Goal: Task Accomplishment & Management: Complete application form

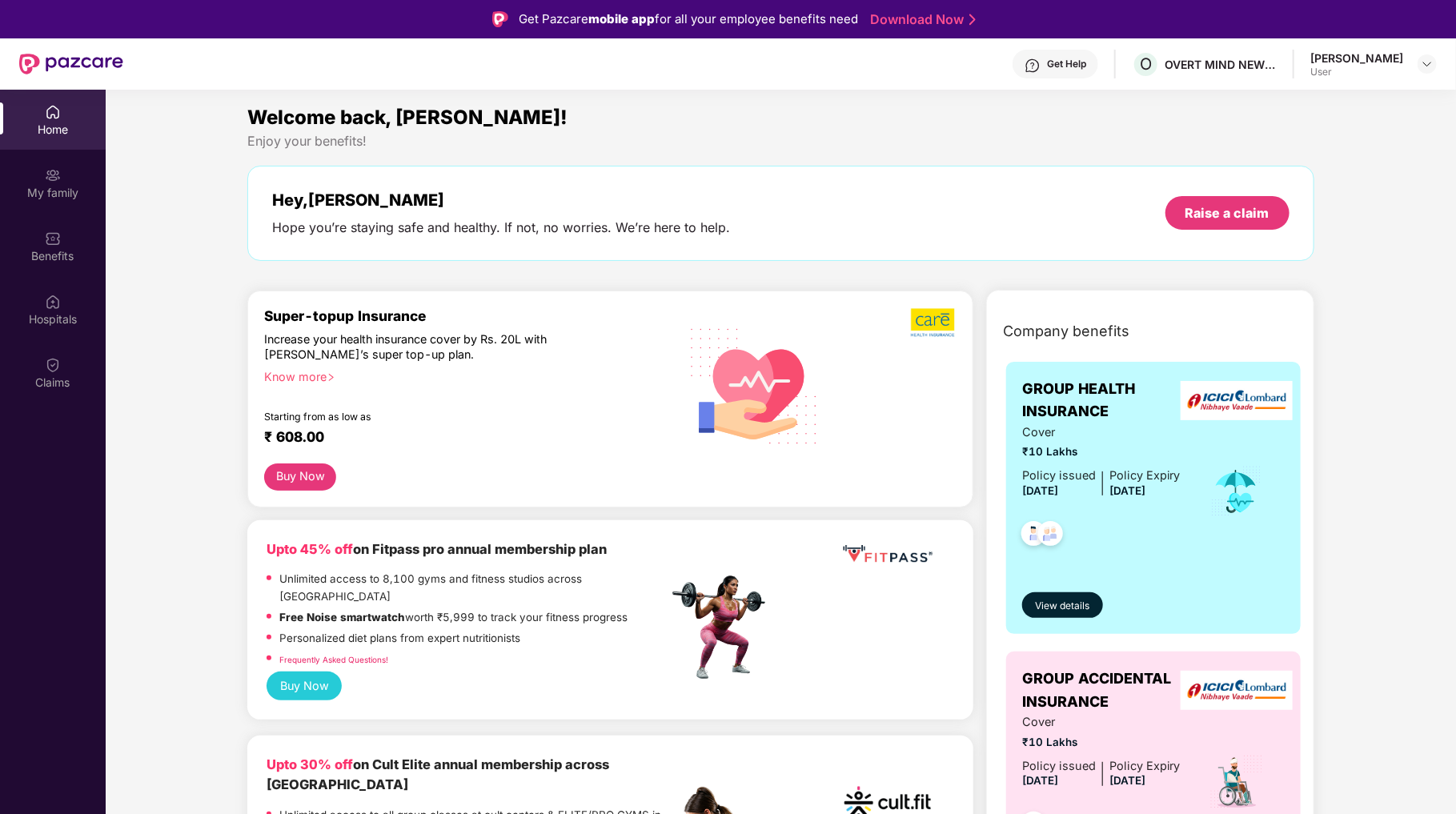
click at [1417, 67] on div "Nidhish Sreedharan User" at bounding box center [1374, 64] width 127 height 28
click at [1425, 62] on img at bounding box center [1427, 63] width 13 height 13
click at [1352, 99] on div "Switch to admin view" at bounding box center [1353, 102] width 208 height 31
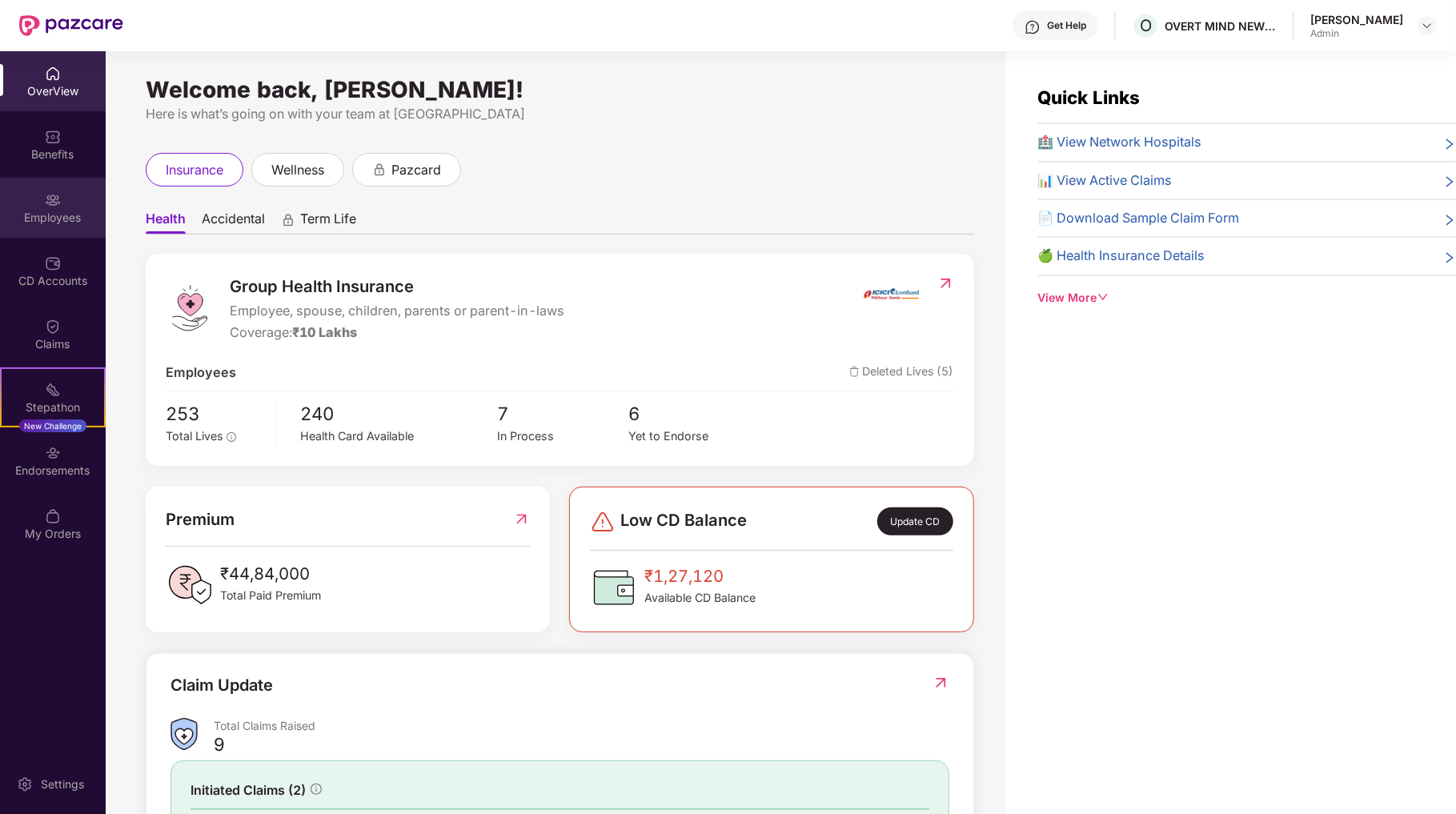
click at [51, 208] on div "Employees" at bounding box center [53, 208] width 105 height 61
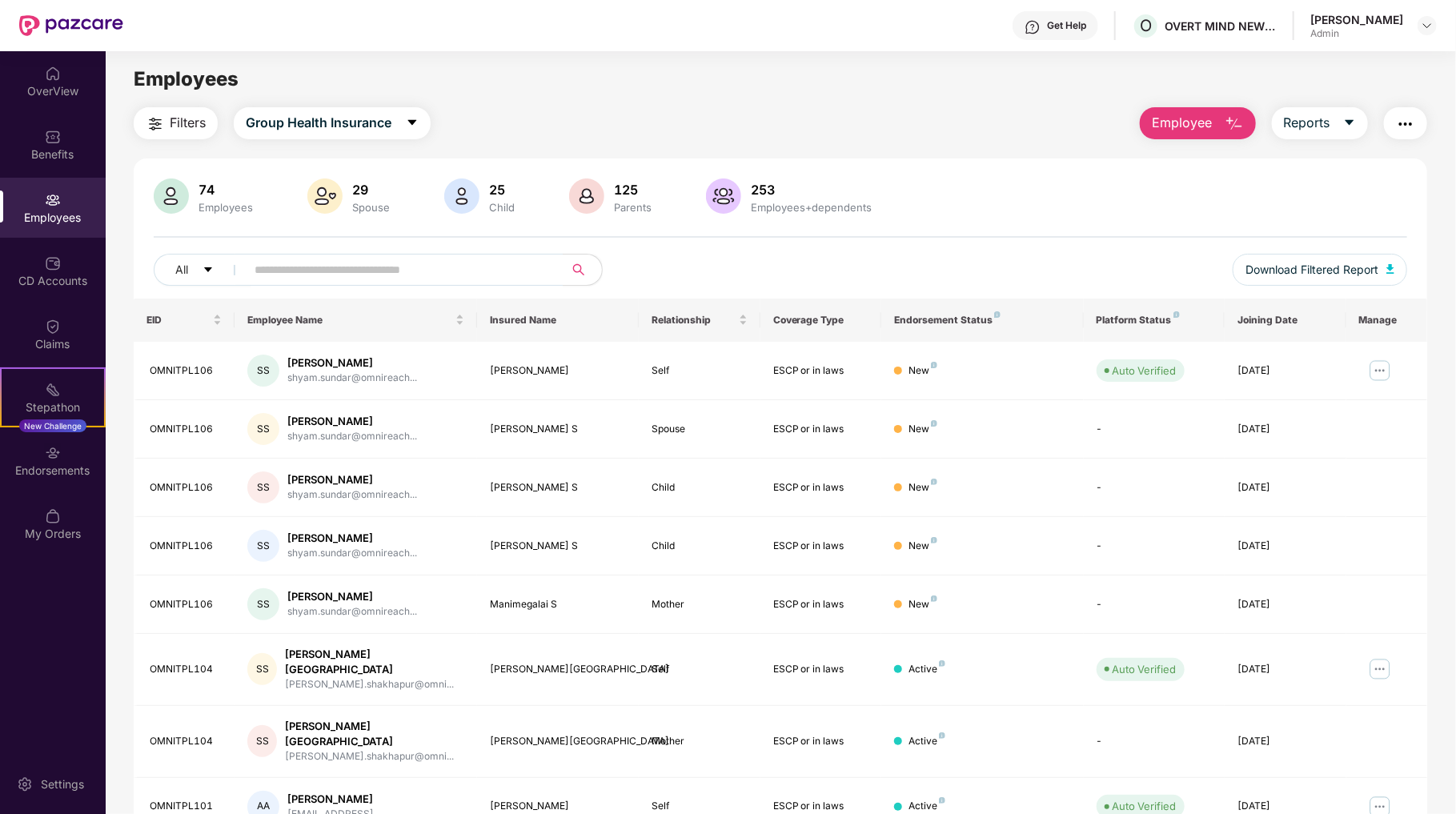
click at [1178, 121] on span "Employee" at bounding box center [1182, 123] width 61 height 20
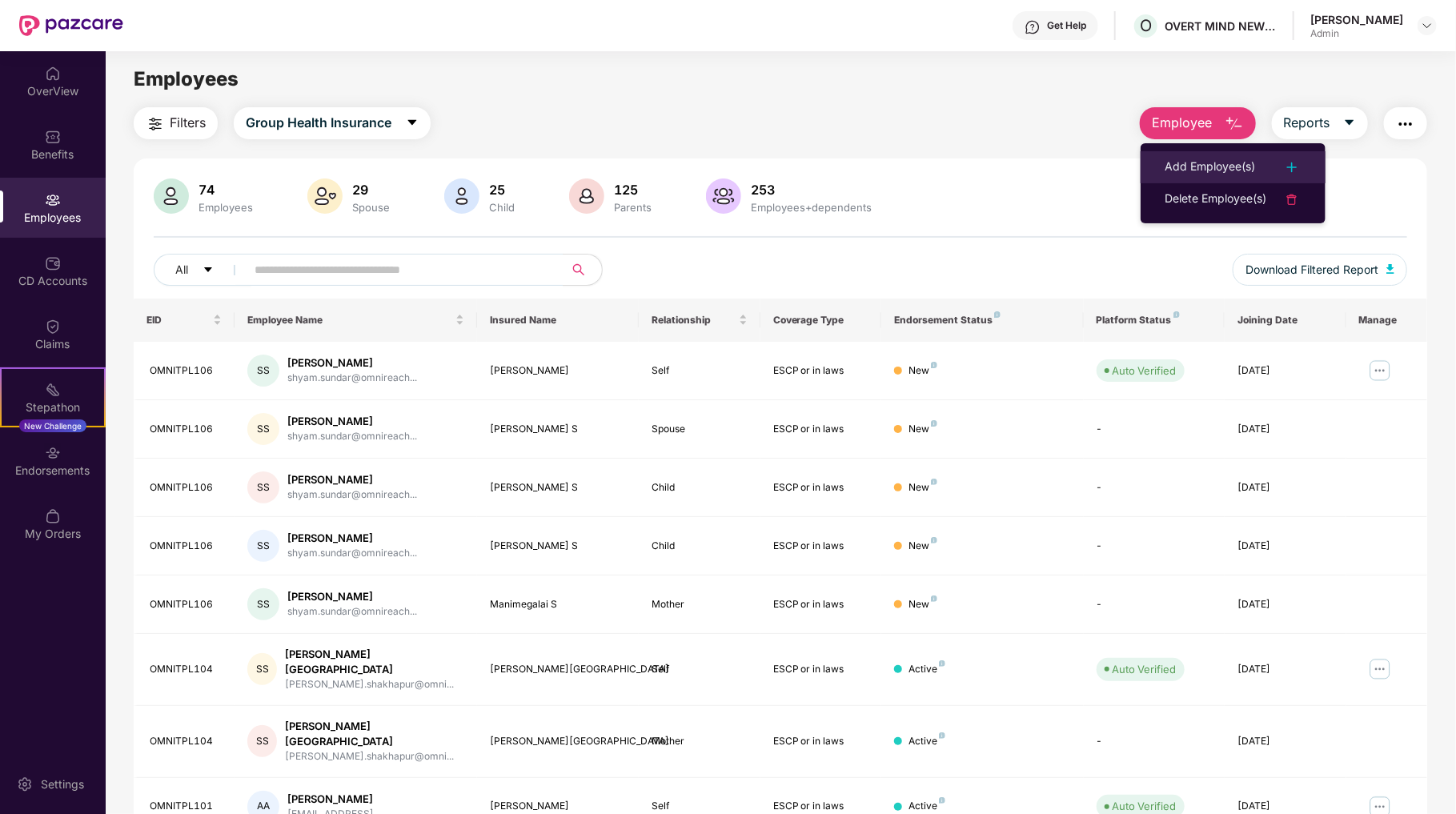
click at [1232, 166] on div "Add Employee(s)" at bounding box center [1209, 168] width 91 height 20
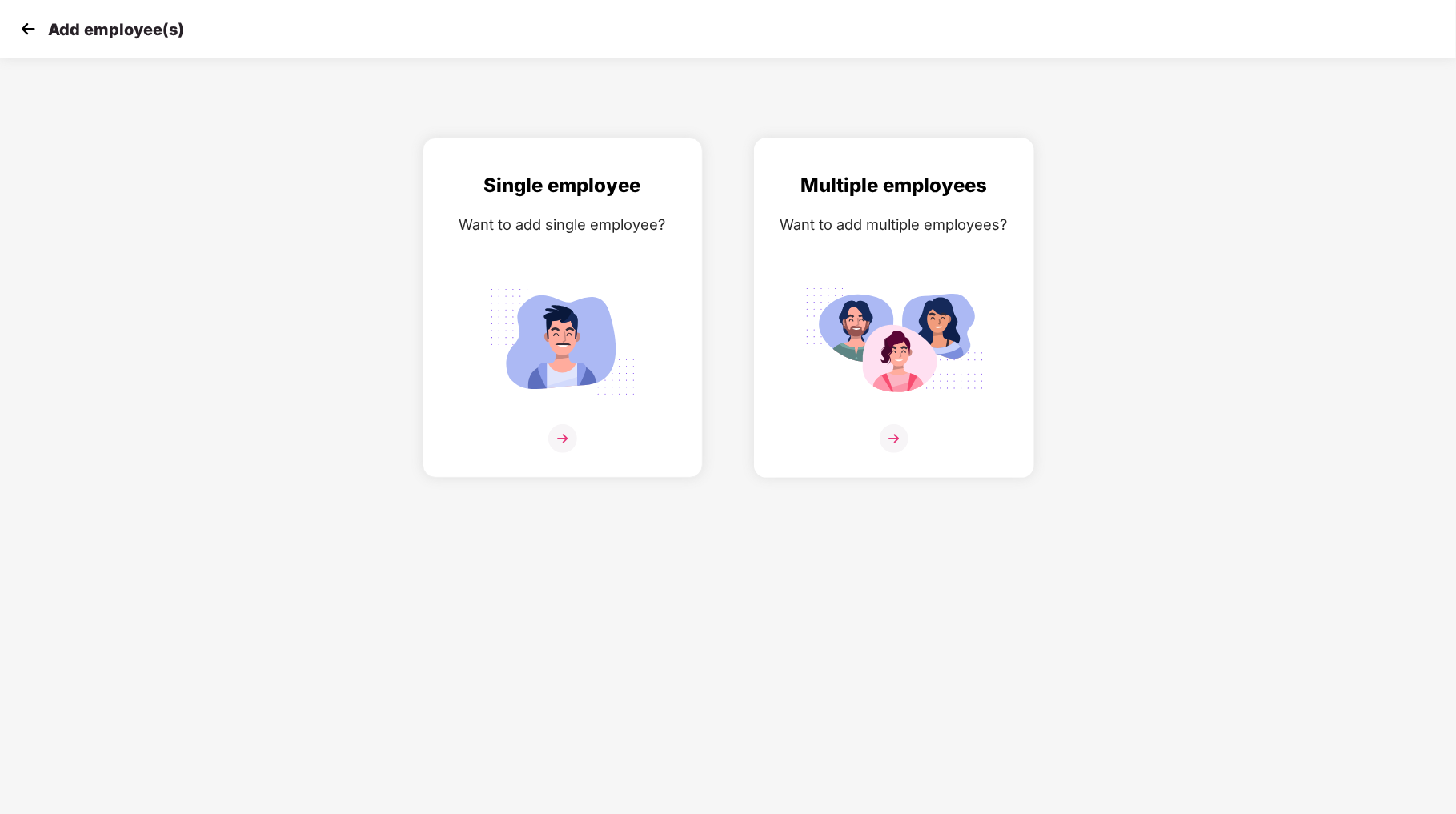
click at [895, 441] on img at bounding box center [894, 439] width 29 height 29
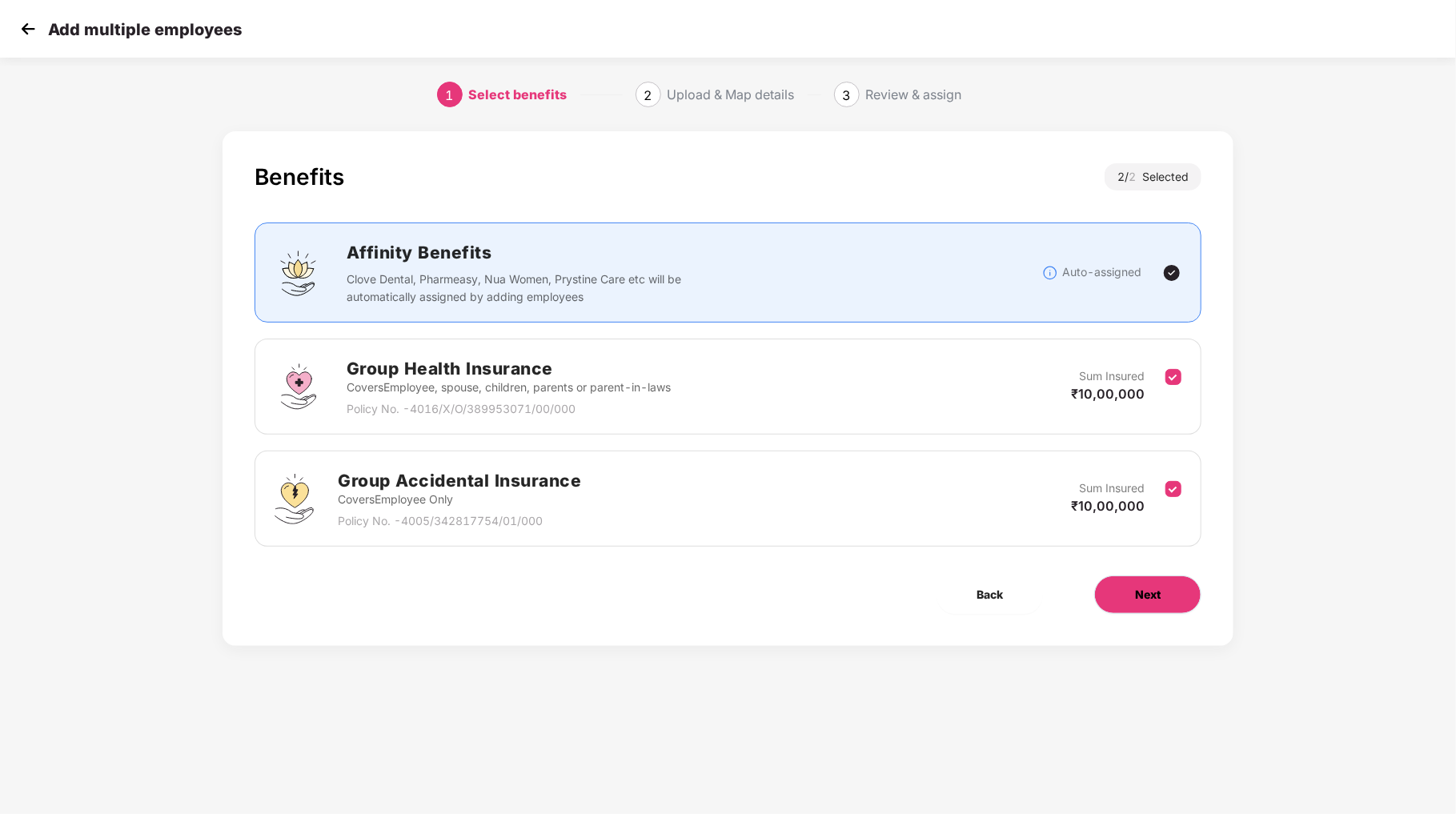
click at [1153, 583] on button "Next" at bounding box center [1148, 594] width 107 height 38
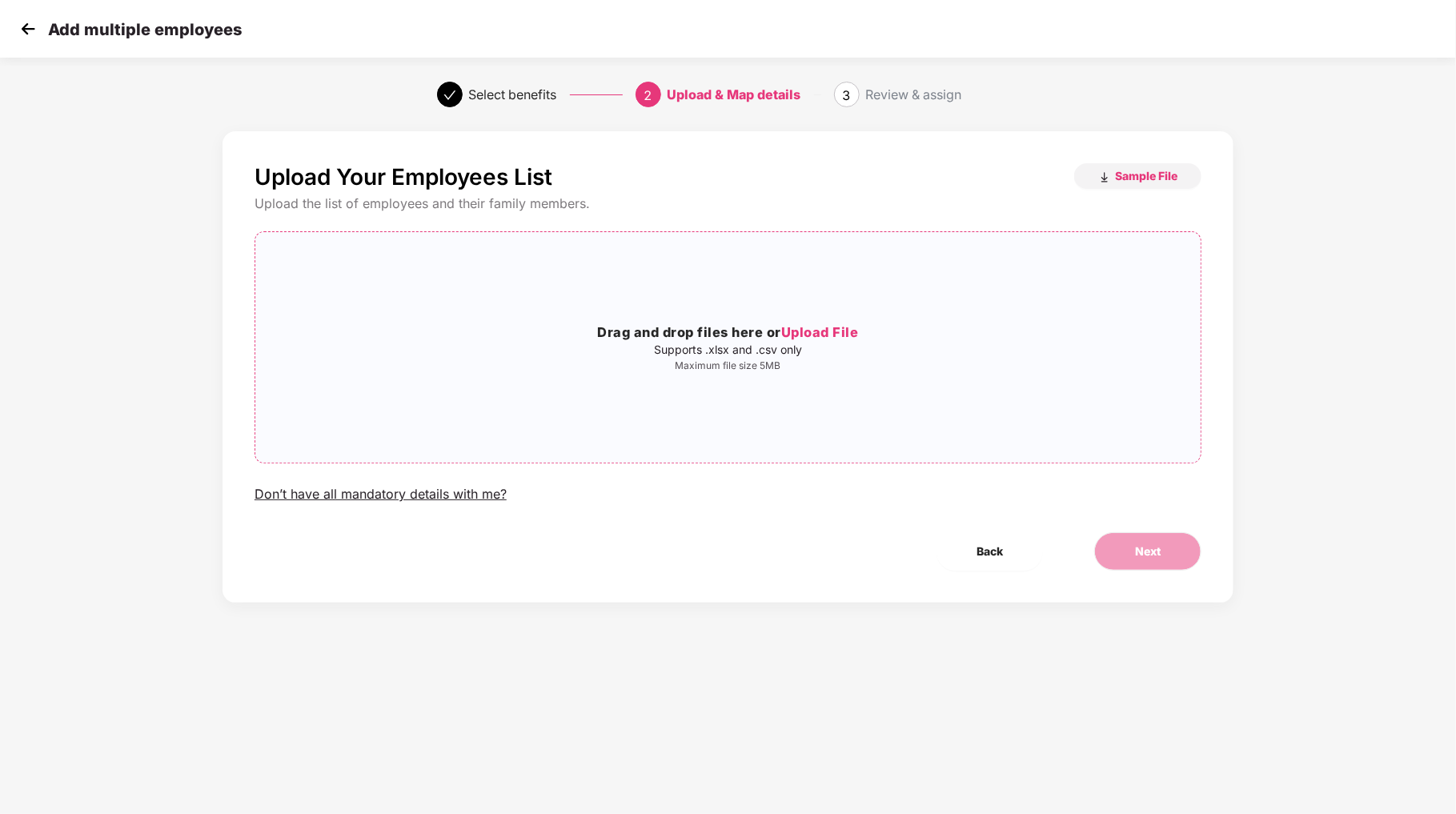
click at [837, 333] on span "Upload File" at bounding box center [821, 332] width 78 height 16
click at [1148, 555] on span "Next" at bounding box center [1148, 551] width 25 height 18
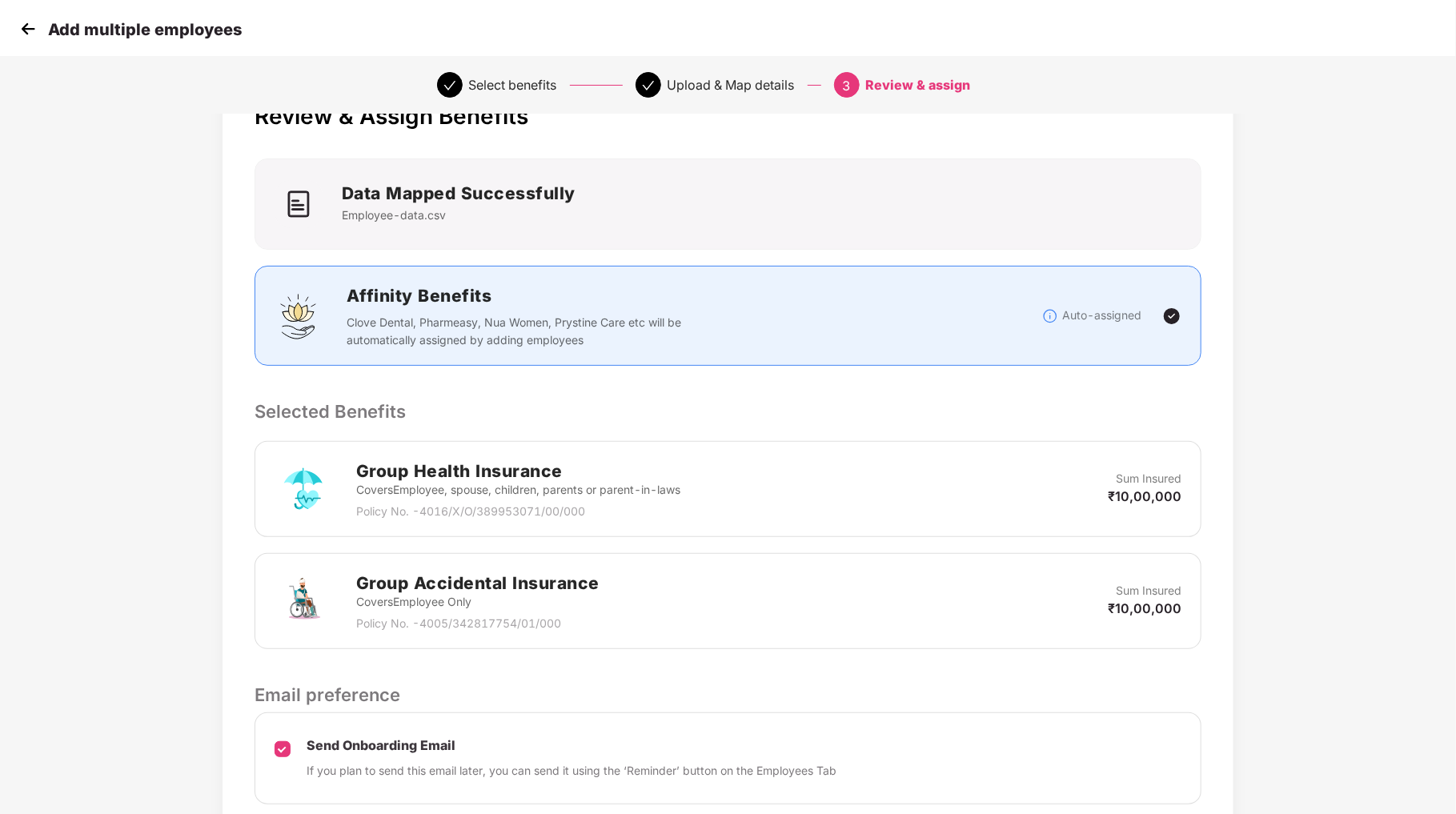
scroll to position [186, 0]
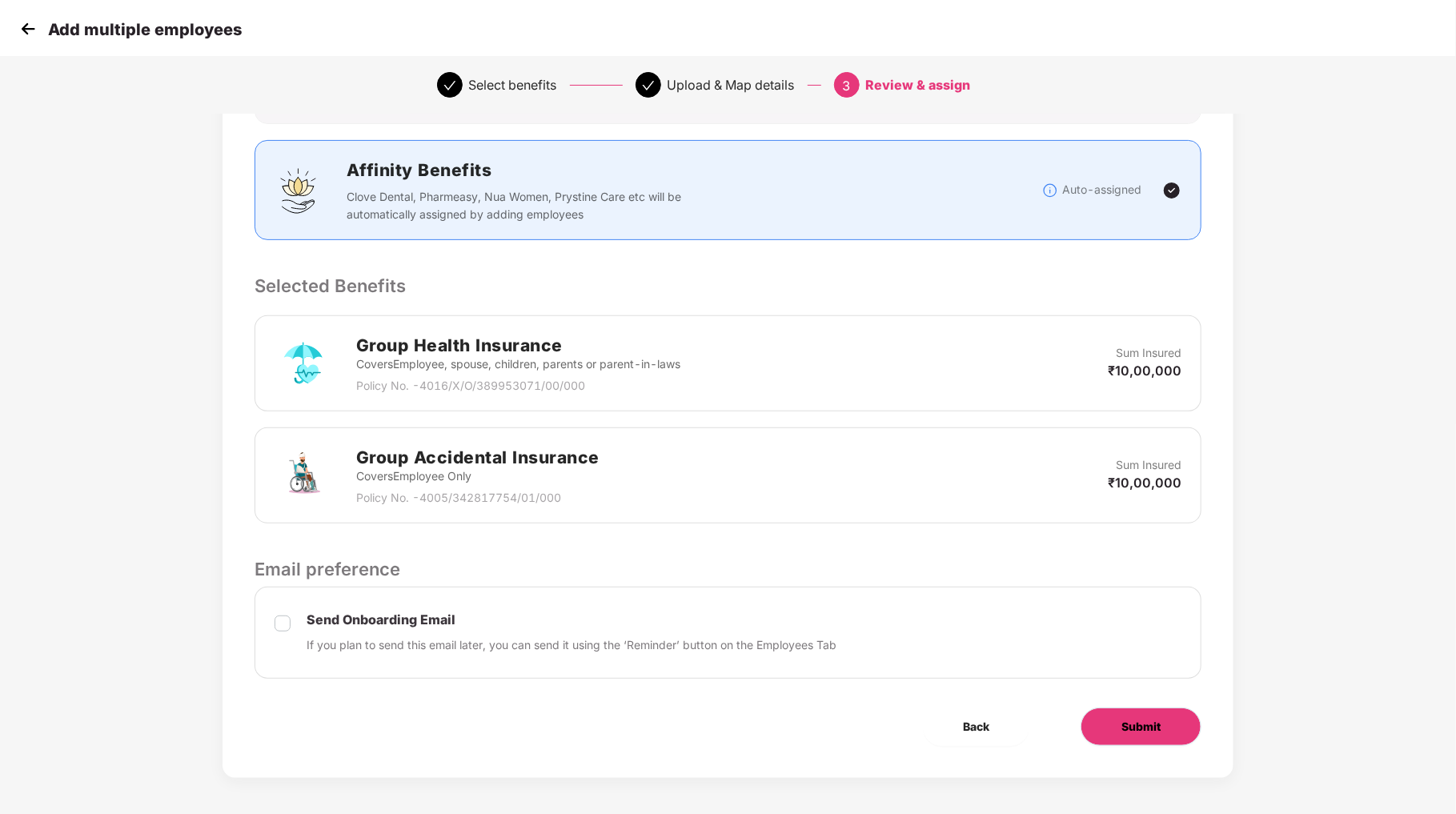
click at [1151, 727] on span "Submit" at bounding box center [1141, 727] width 39 height 18
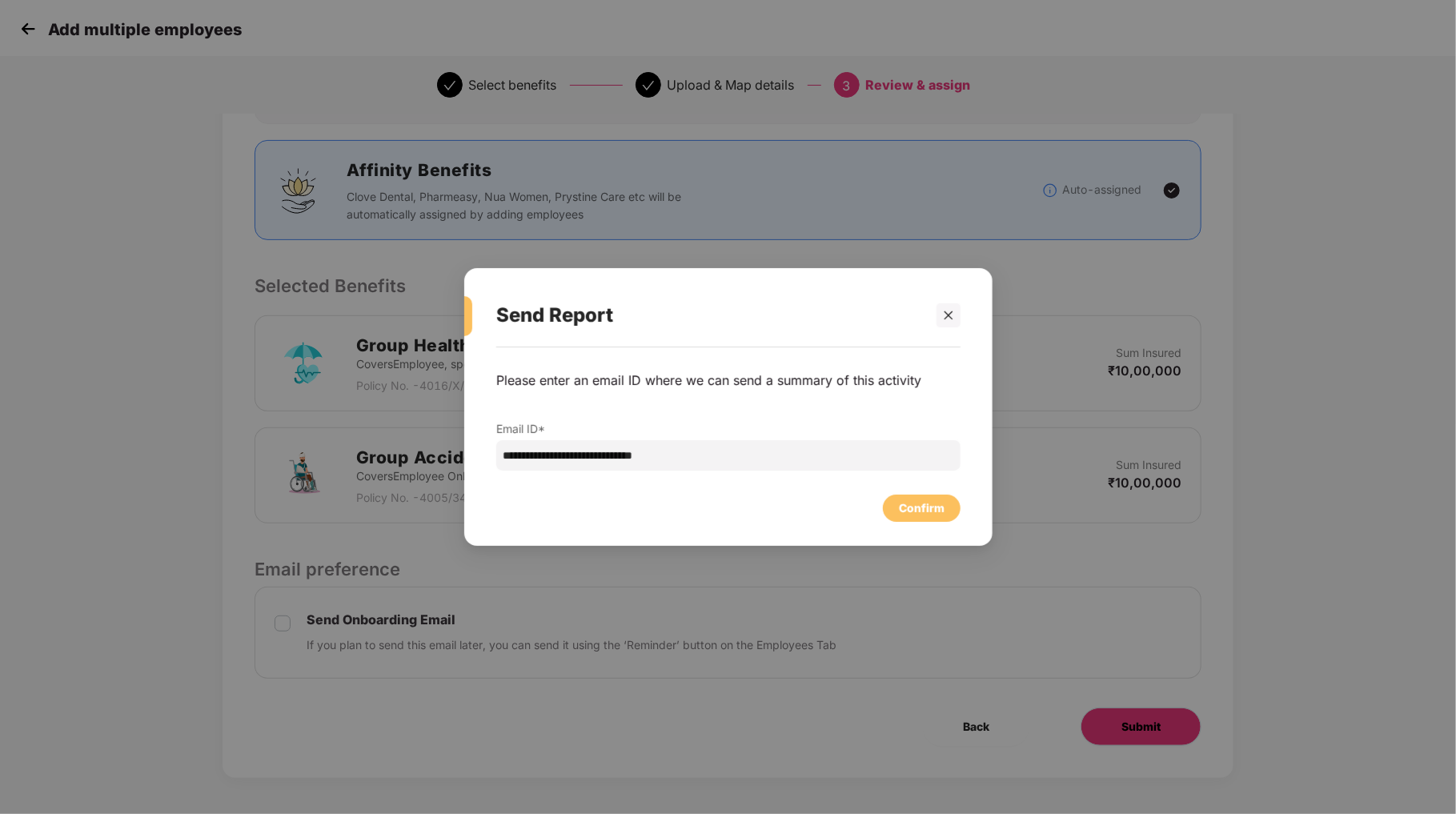
scroll to position [0, 0]
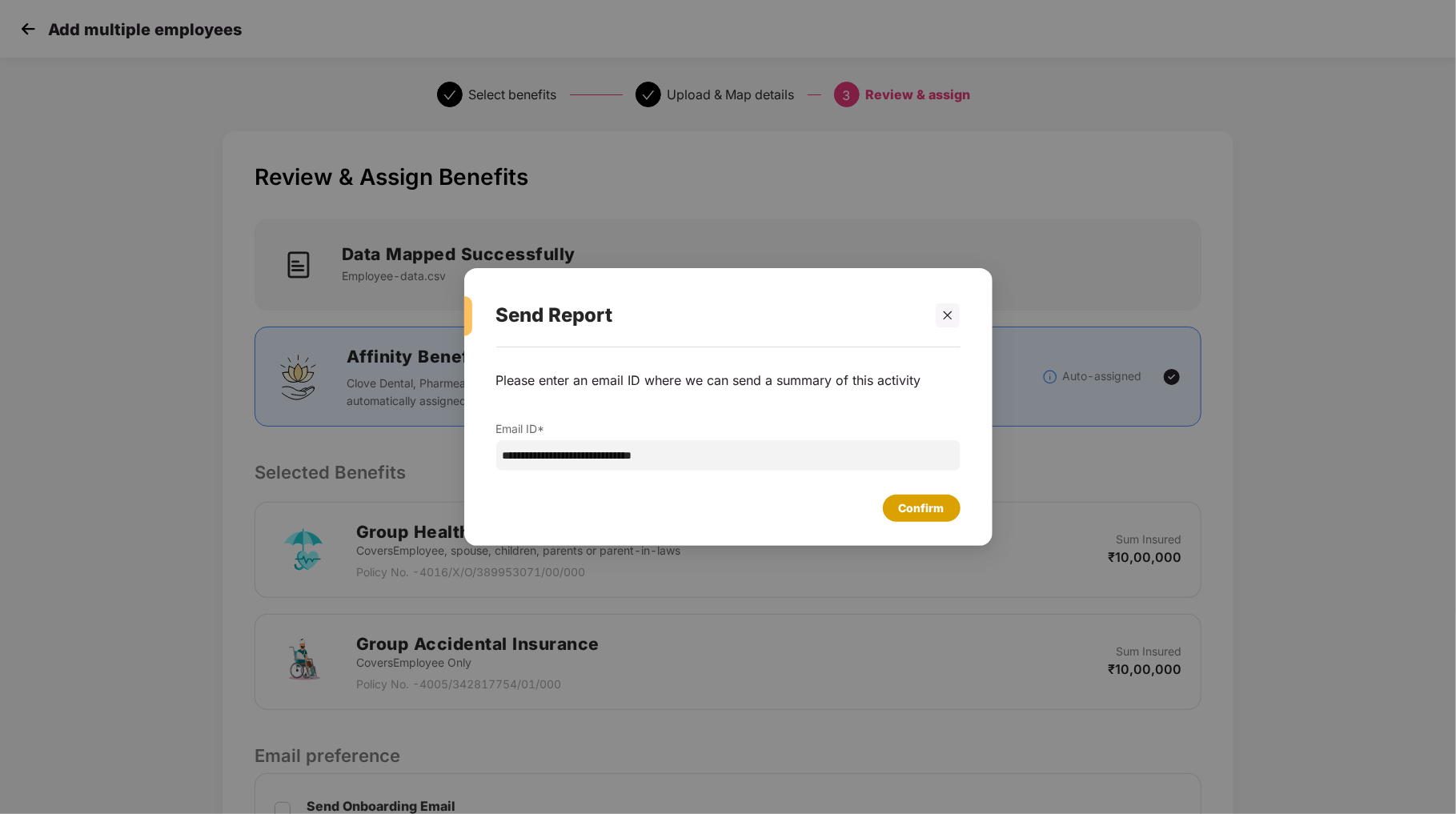
click at [912, 505] on div "Confirm" at bounding box center [921, 509] width 46 height 18
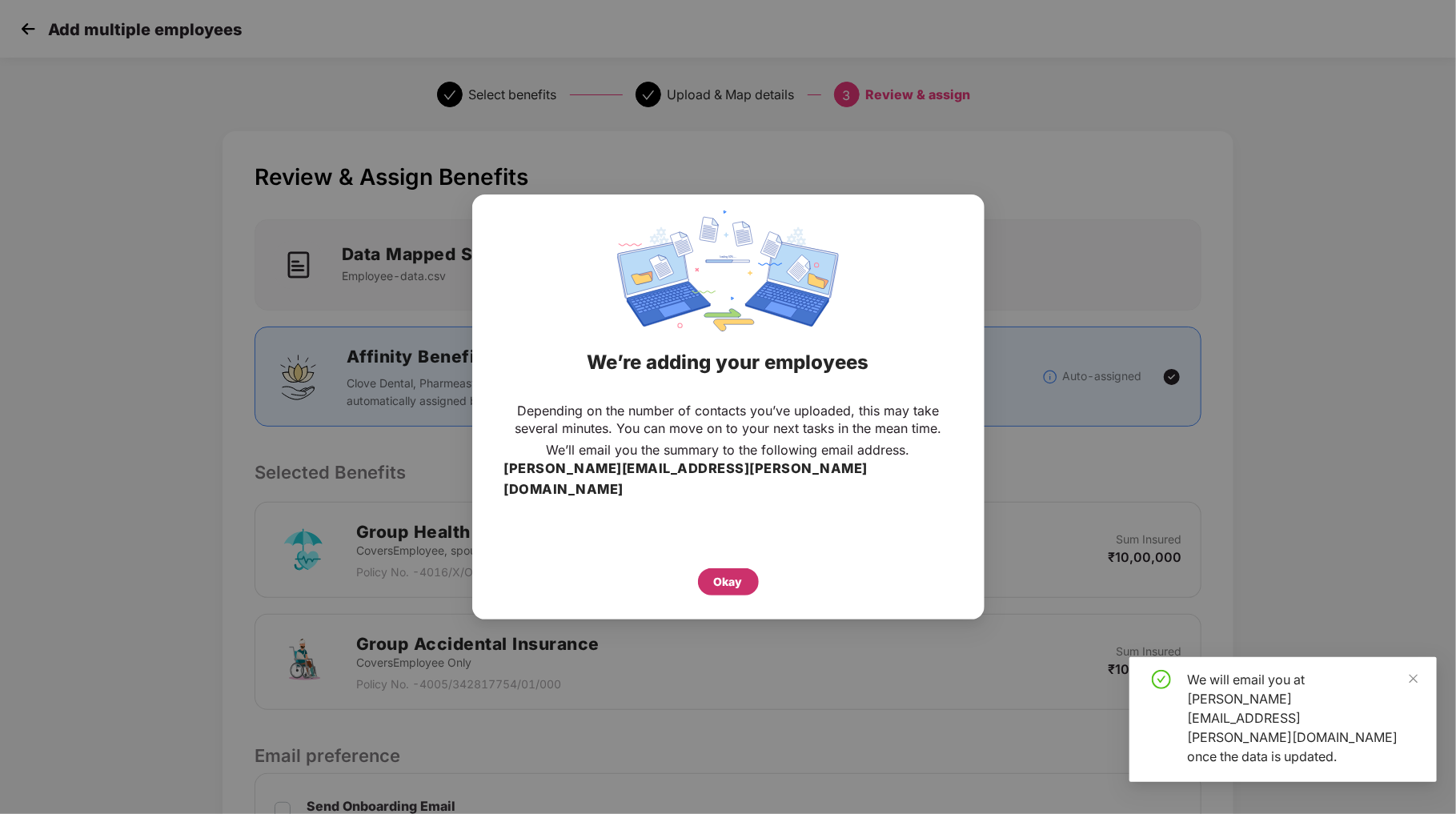
click at [741, 573] on div "Okay" at bounding box center [729, 582] width 29 height 18
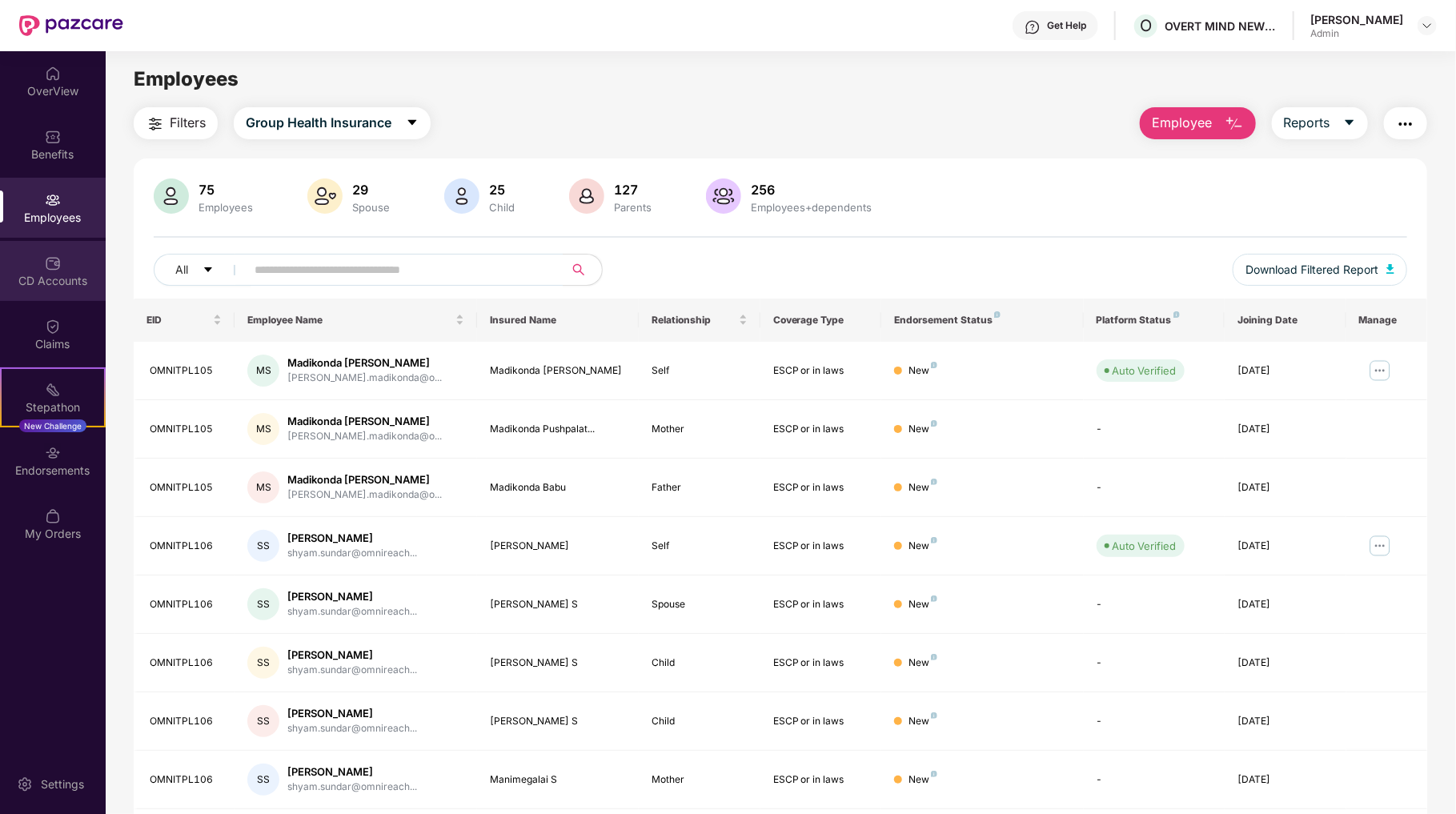
click at [56, 274] on div "CD Accounts" at bounding box center [53, 281] width 105 height 16
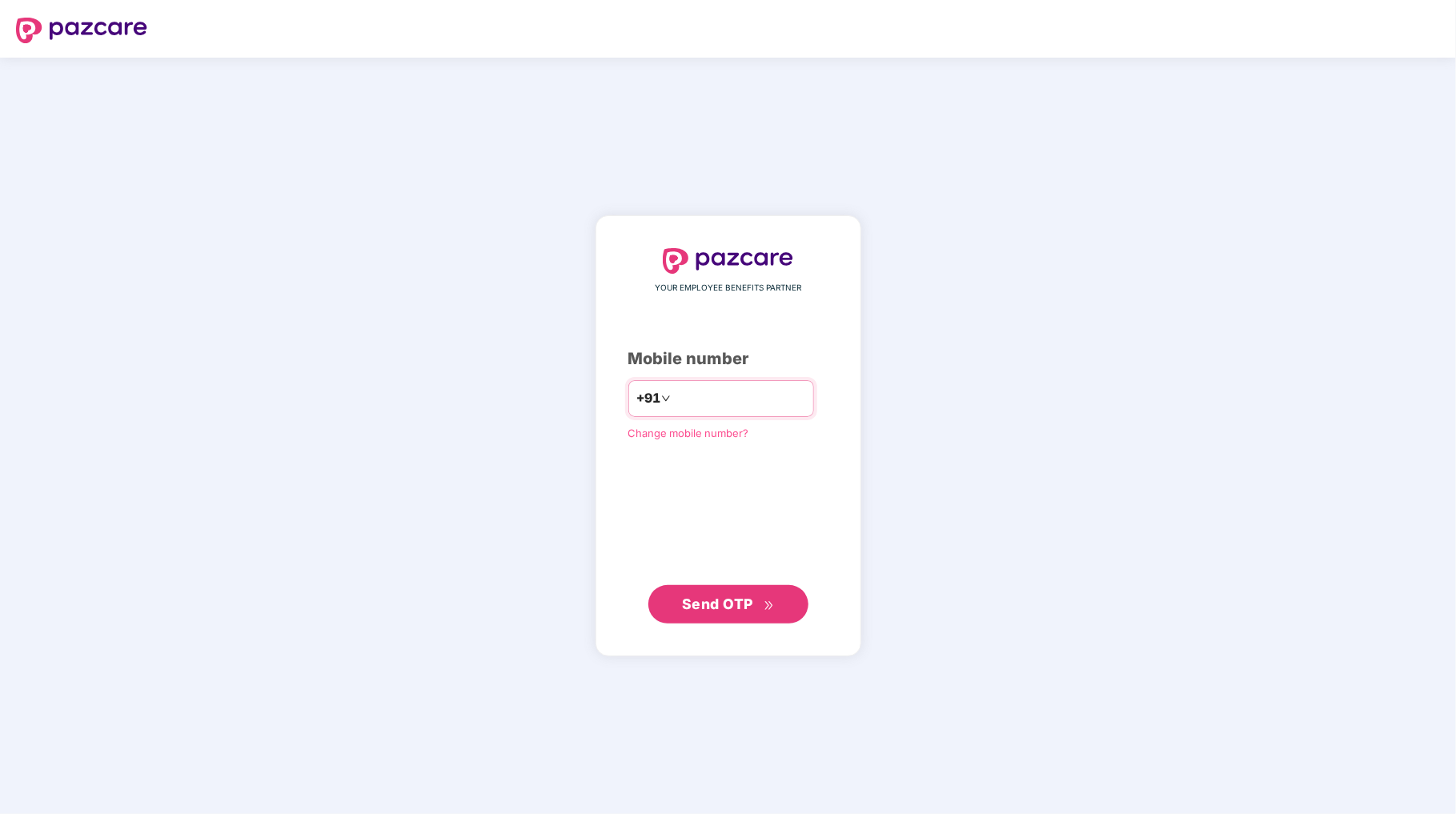
drag, startPoint x: 663, startPoint y: 401, endPoint x: 670, endPoint y: 397, distance: 8.1
click at [674, 401] on input "**********" at bounding box center [740, 398] width 132 height 25
type input "**********"
click at [728, 591] on button "Send OTP" at bounding box center [728, 604] width 160 height 38
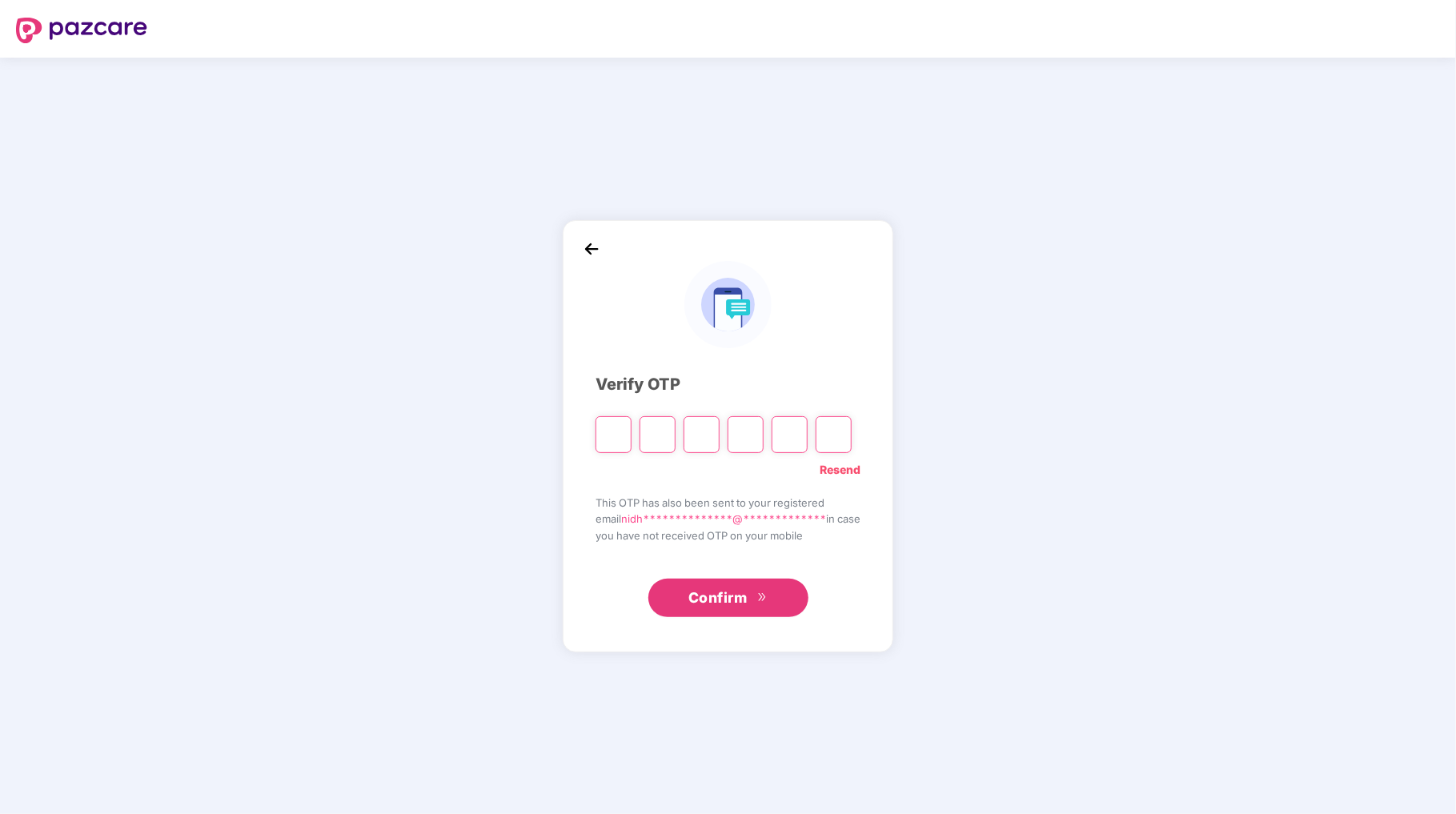
type input "*"
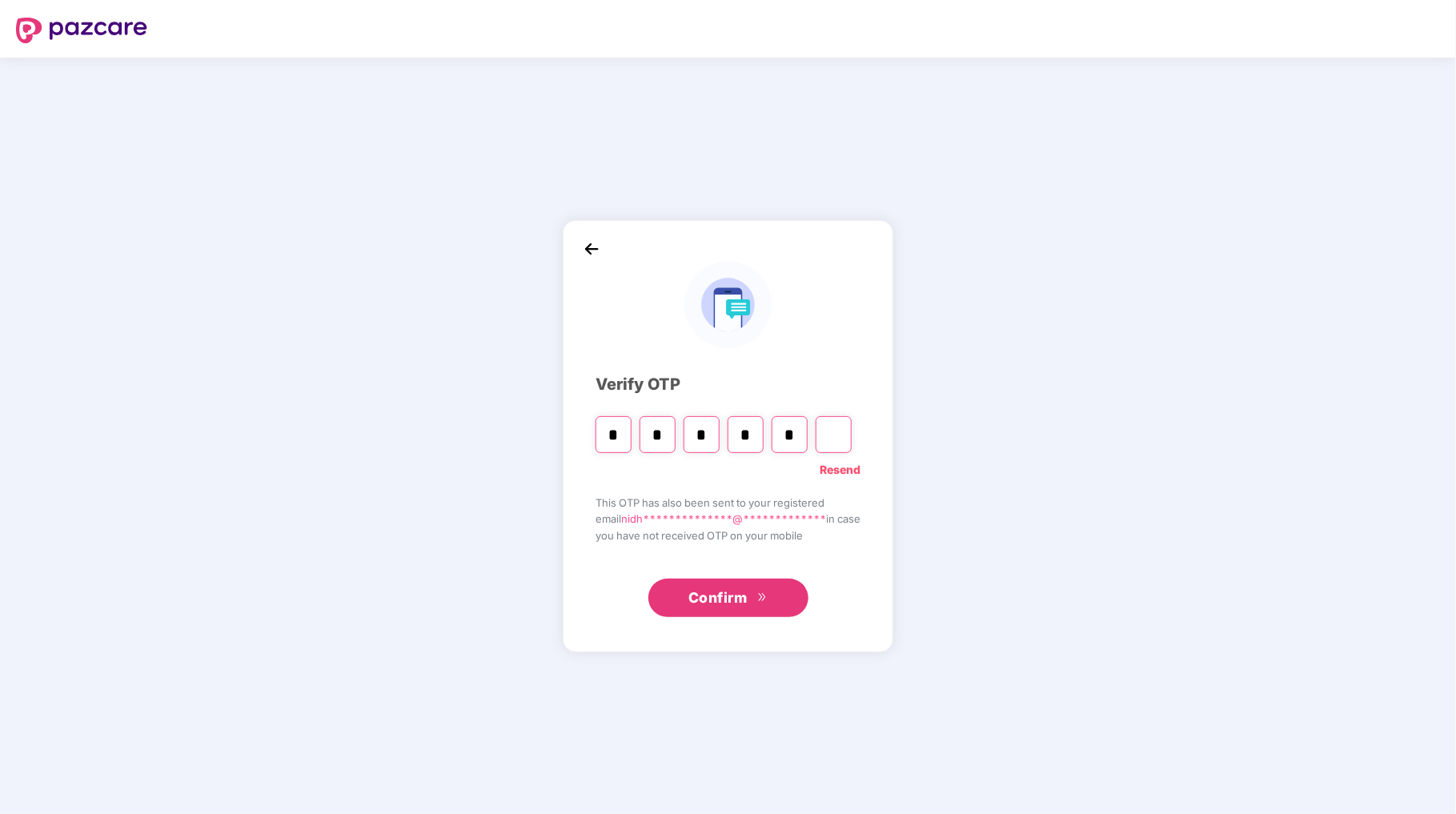
type input "*"
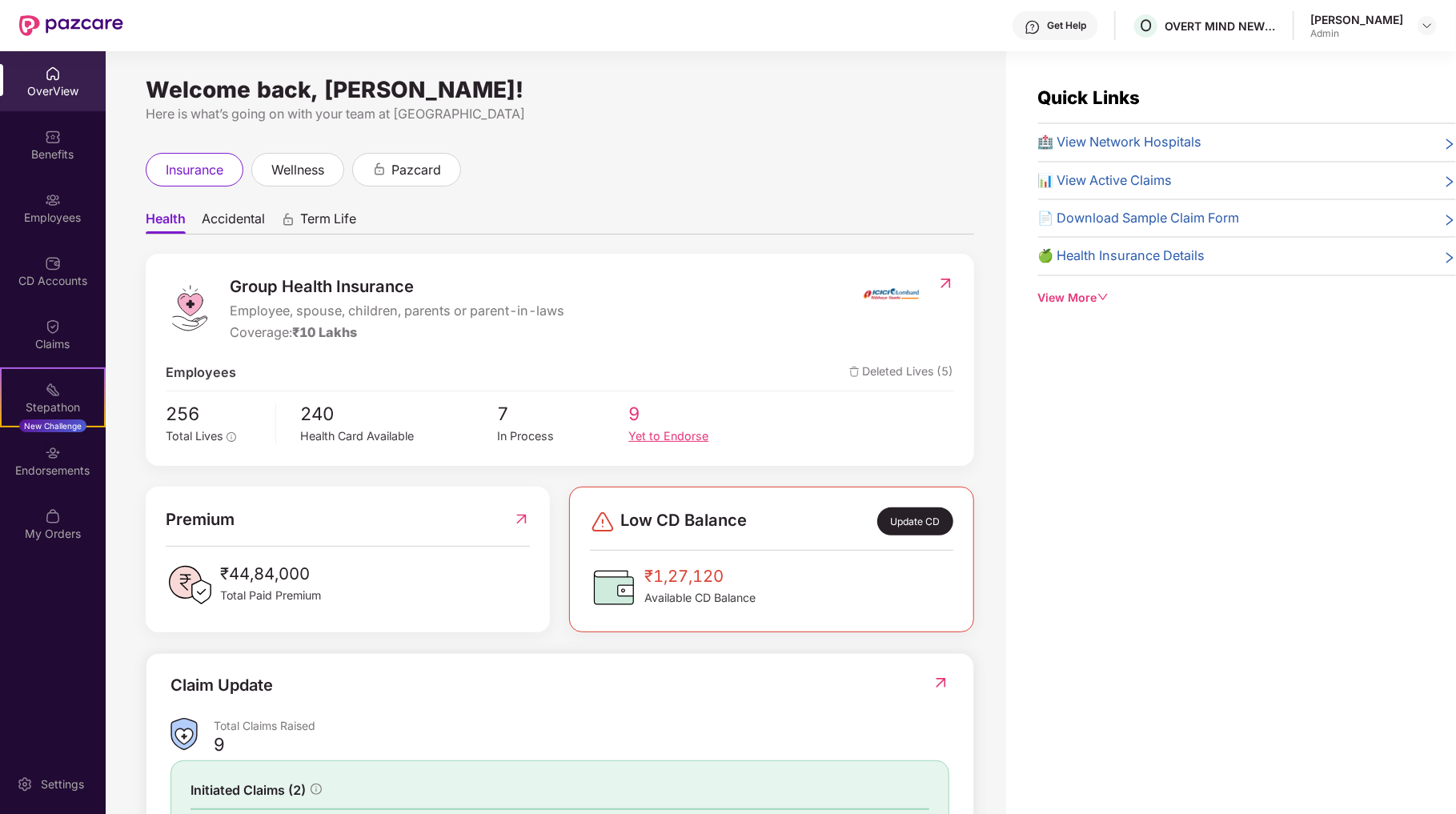
click at [642, 427] on div "Yet to Endorse" at bounding box center [694, 436] width 132 height 19
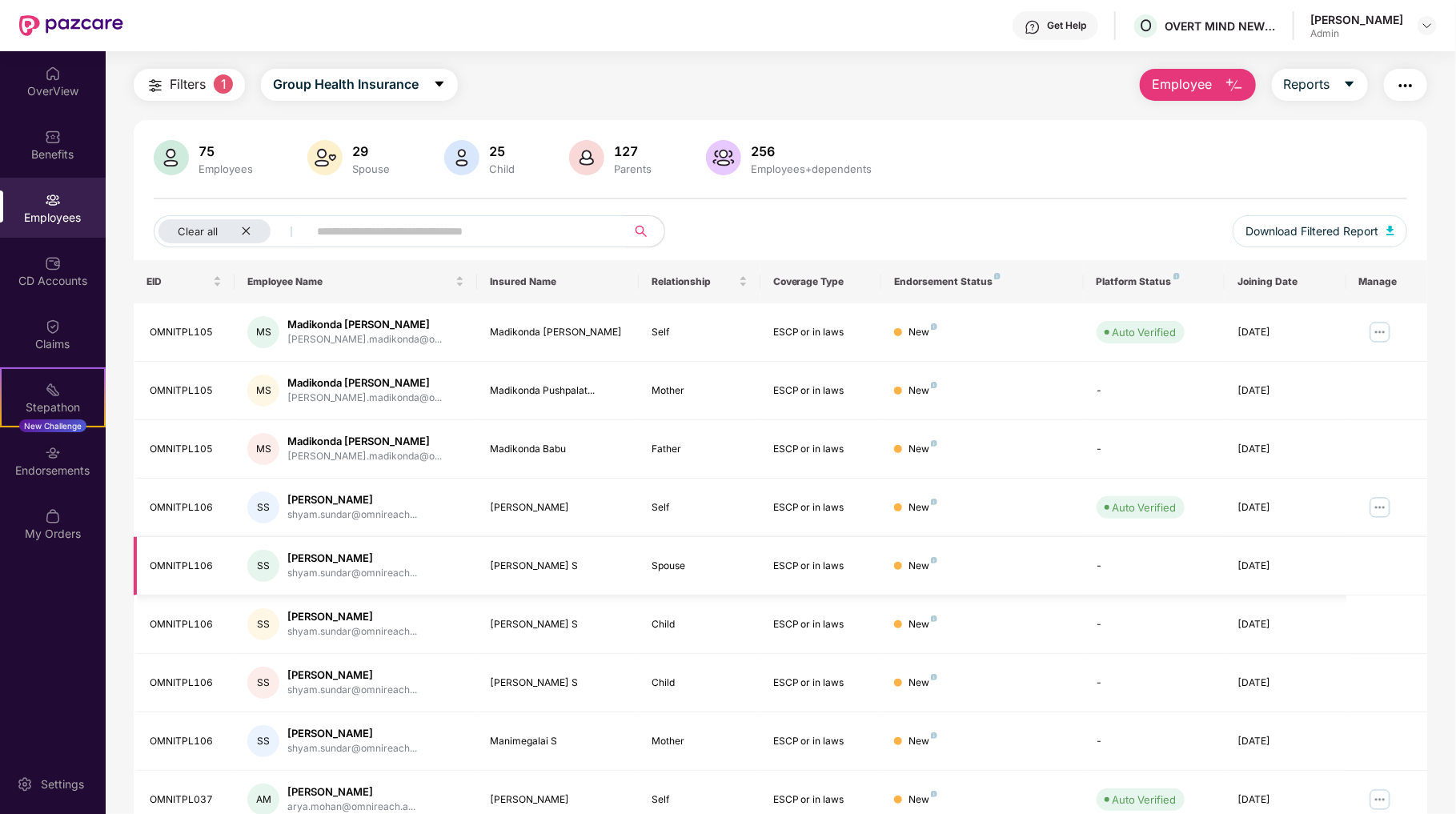
scroll to position [80, 0]
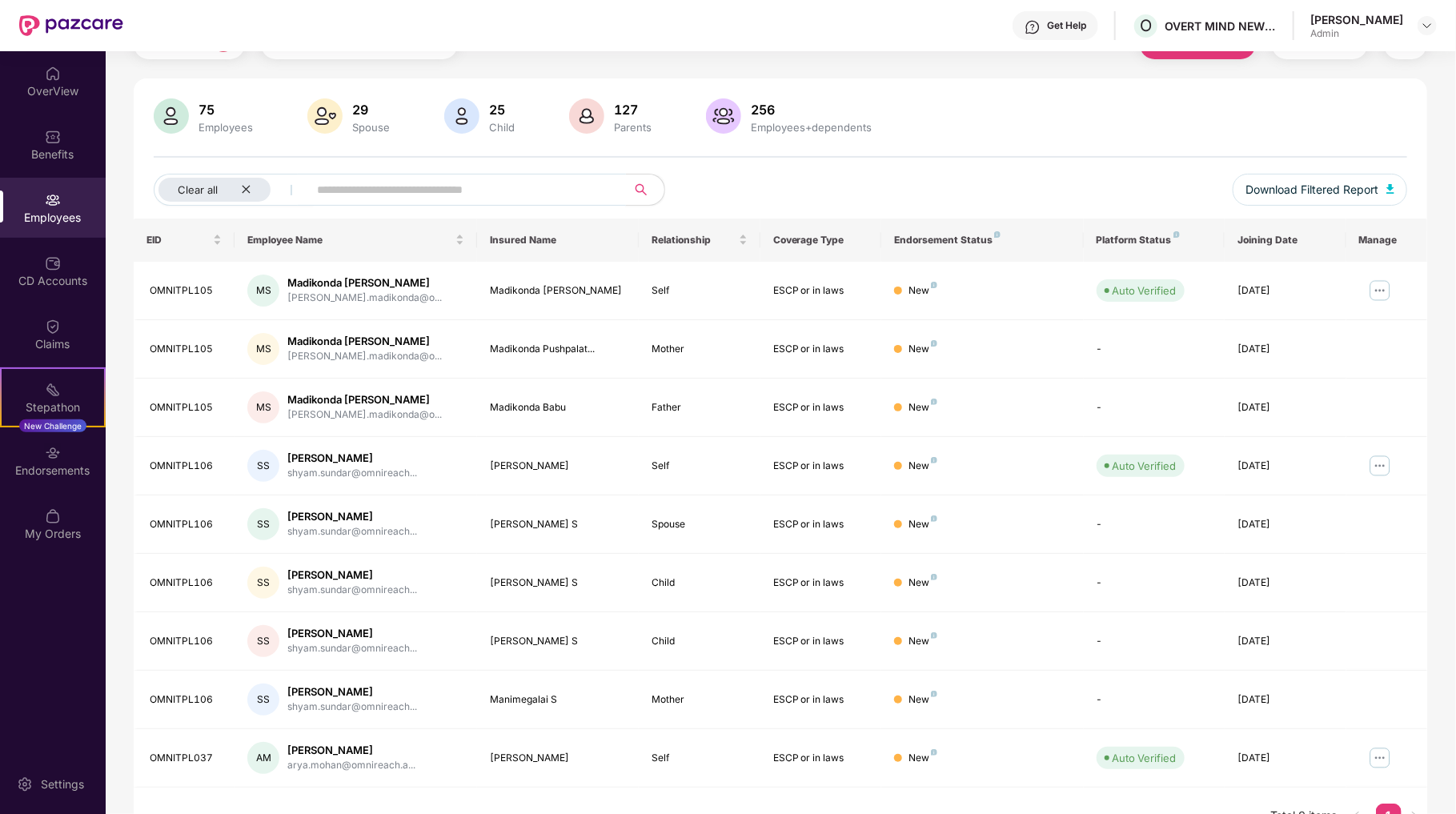
click at [385, 194] on input "text" at bounding box center [461, 189] width 287 height 24
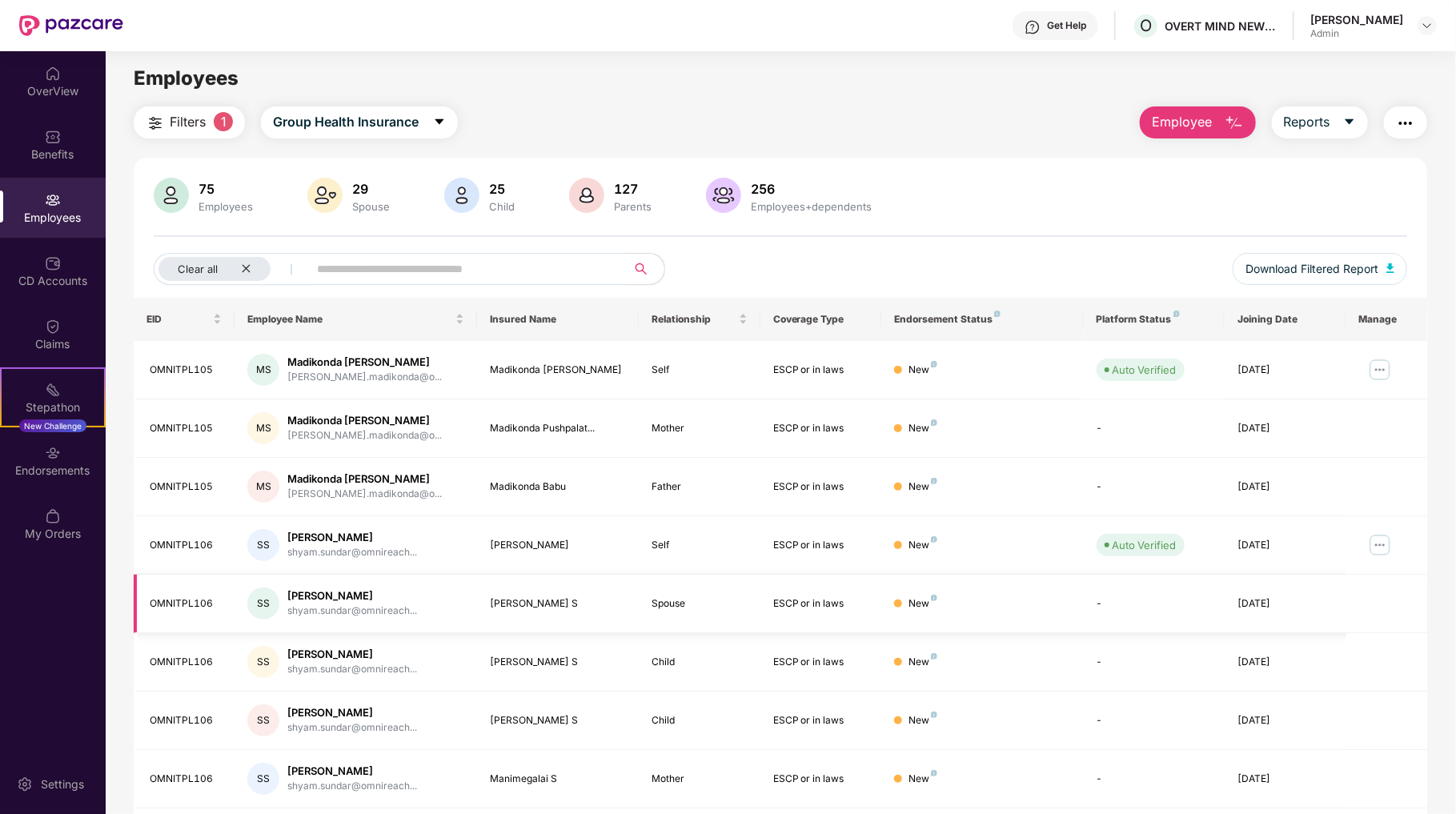
scroll to position [0, 0]
click at [187, 130] on span "Filters" at bounding box center [187, 123] width 36 height 20
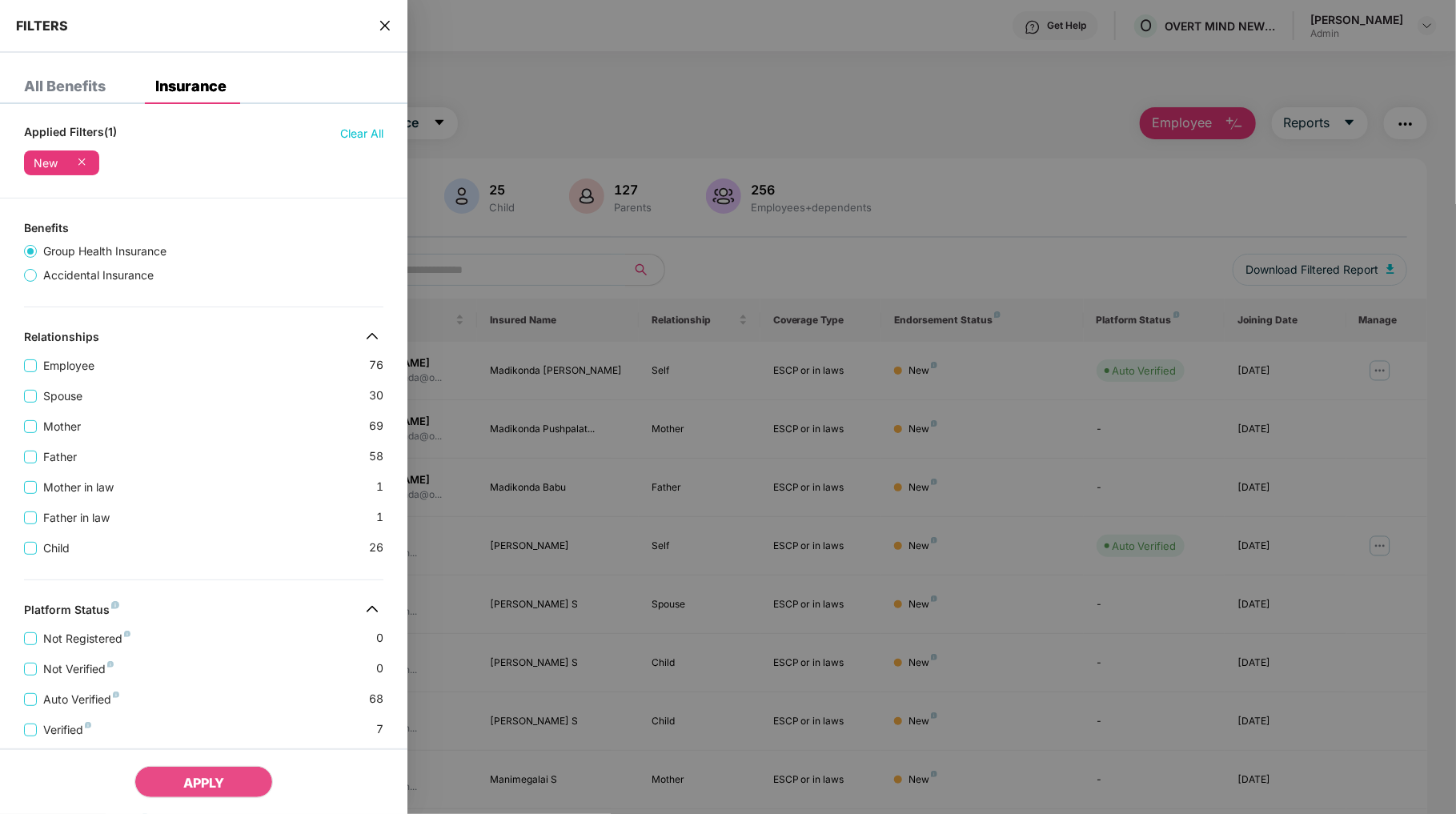
click at [385, 22] on icon "close" at bounding box center [384, 25] width 13 height 13
